Goal: Navigation & Orientation: Find specific page/section

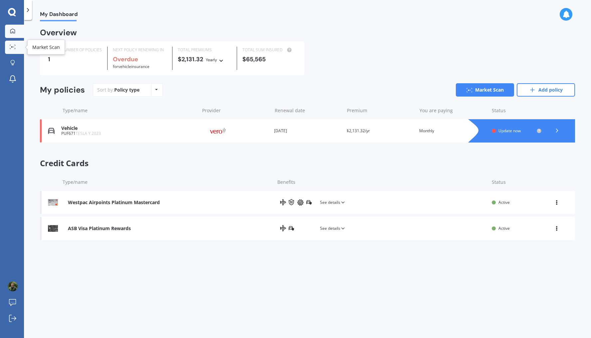
click at [16, 47] on div at bounding box center [13, 47] width 10 height 5
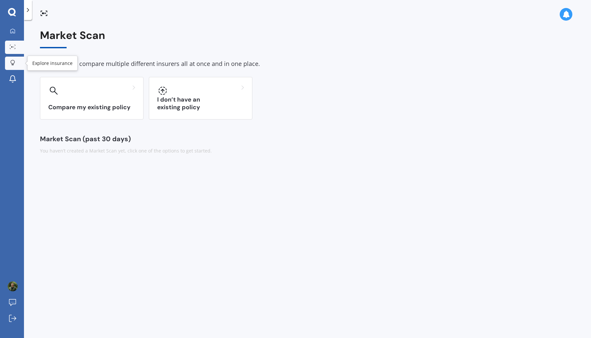
click at [15, 63] on div at bounding box center [13, 63] width 10 height 6
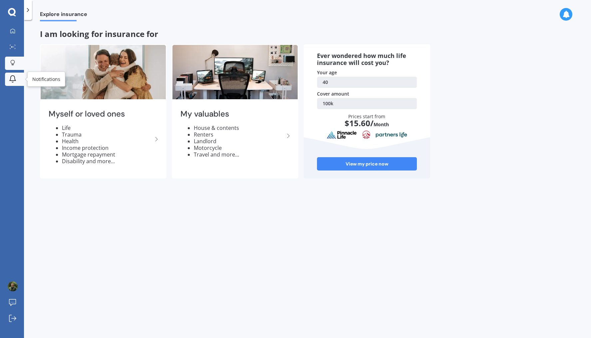
click at [19, 82] on link "Notifications" at bounding box center [14, 79] width 19 height 13
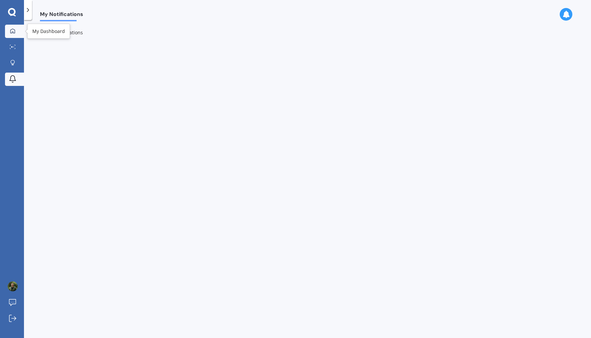
click at [13, 33] on icon at bounding box center [12, 30] width 5 height 5
